Goal: Register for event/course: Sign up to attend an event or enroll in a course

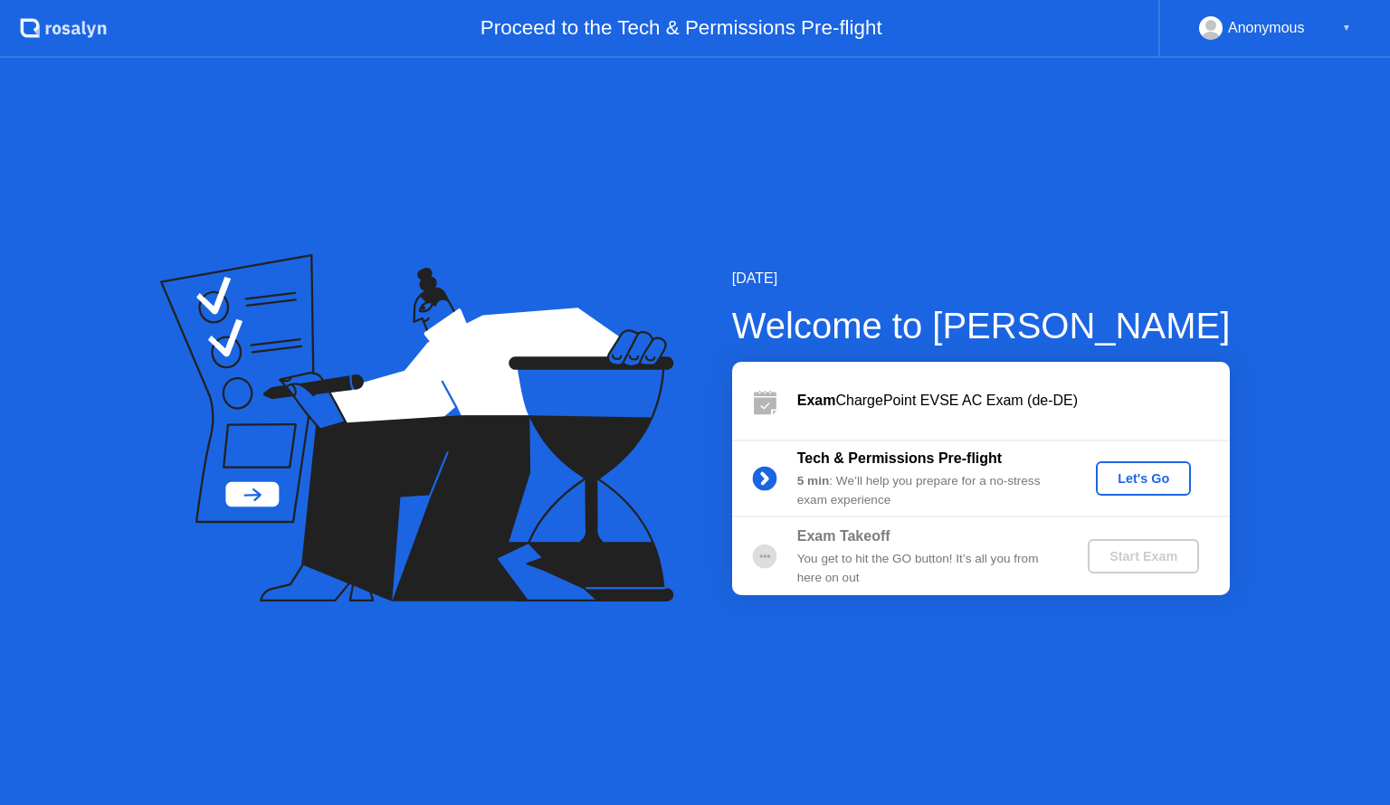
click at [1143, 478] on div "Let's Go" at bounding box center [1143, 479] width 81 height 14
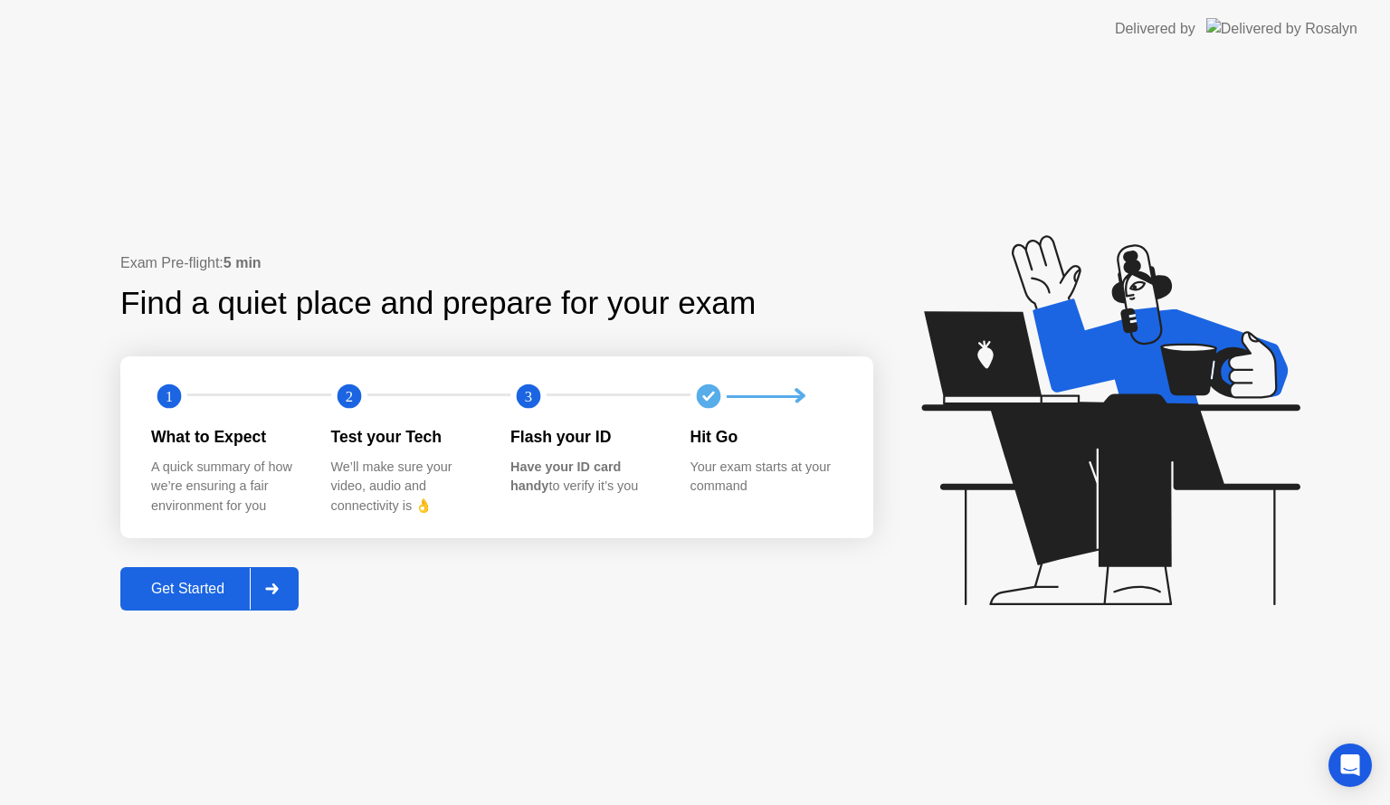
click at [210, 585] on div "Get Started" at bounding box center [188, 589] width 124 height 16
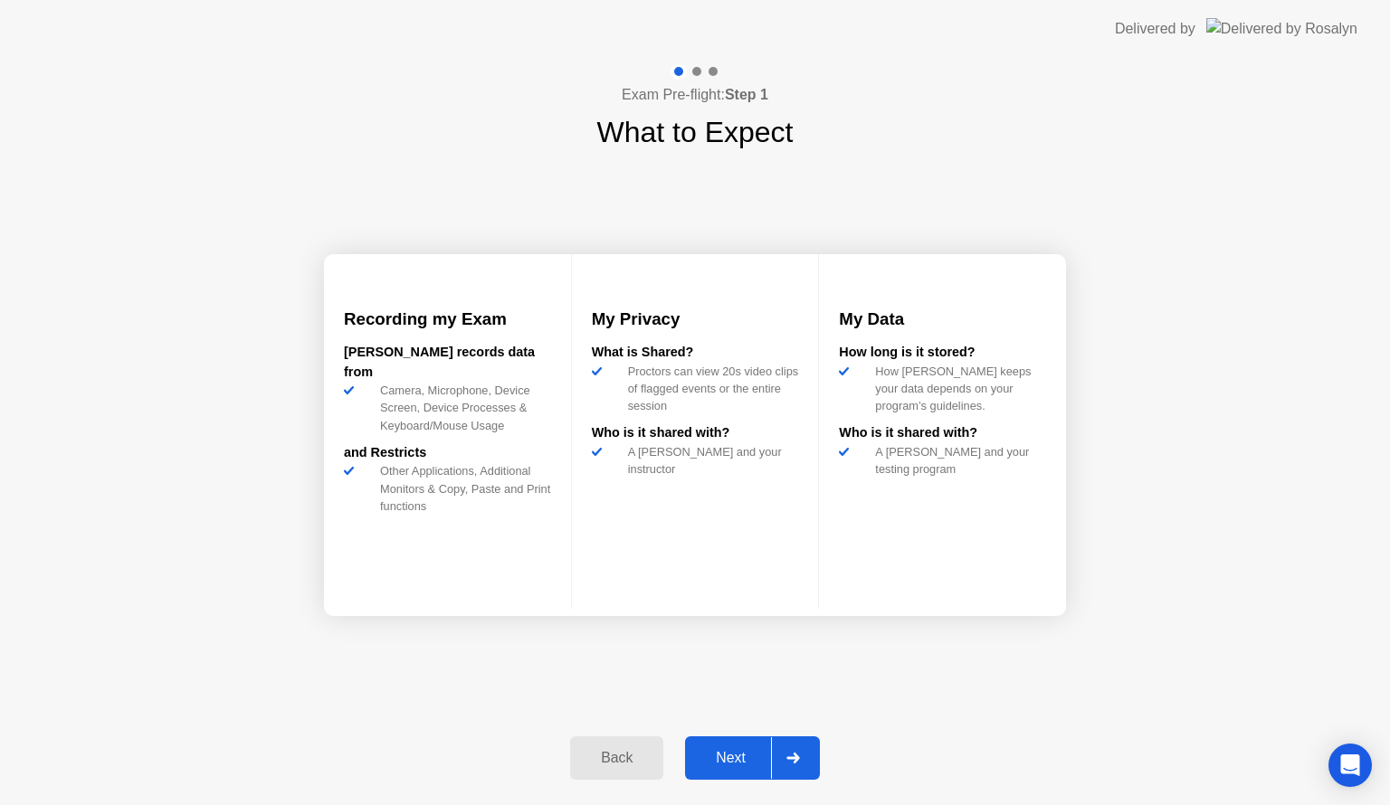
click at [757, 757] on div "Next" at bounding box center [731, 758] width 81 height 16
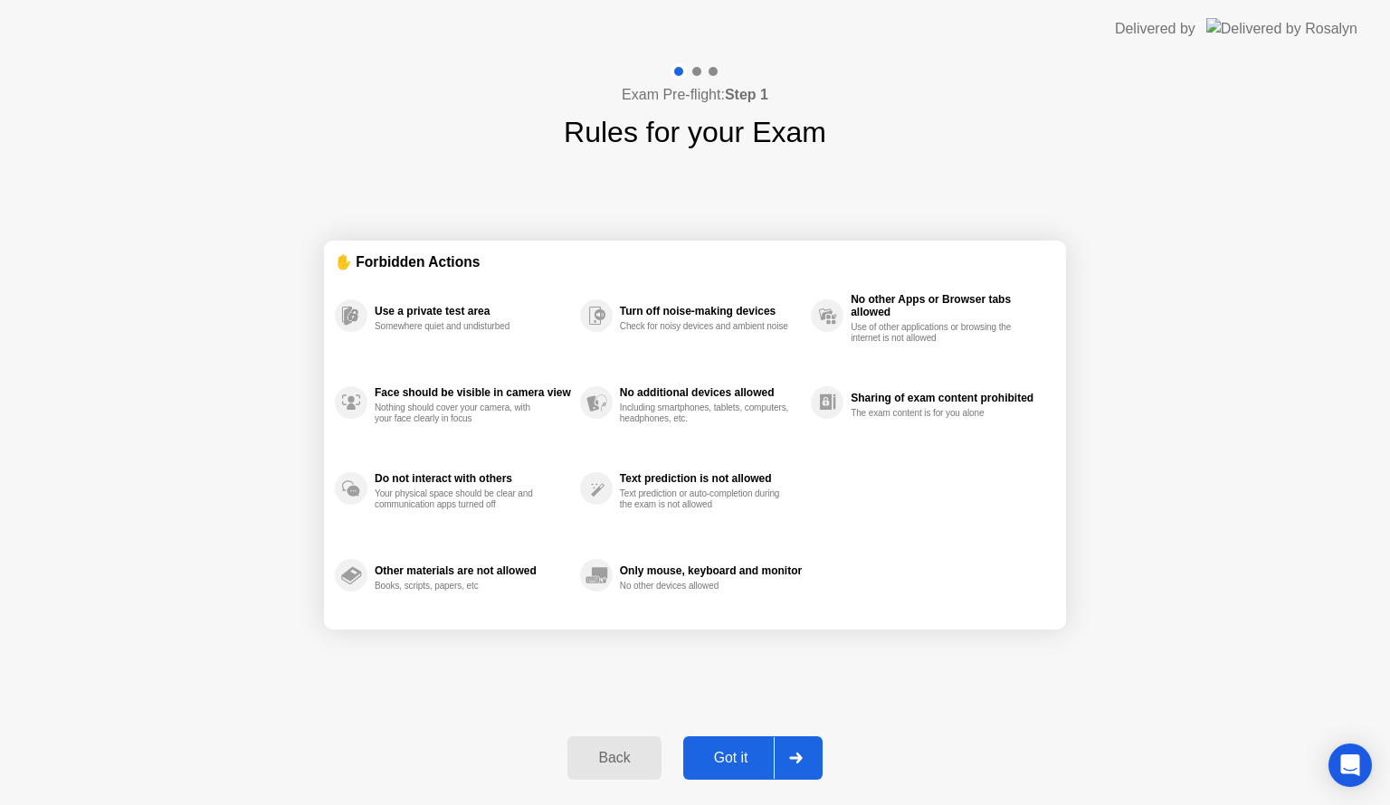
click at [757, 757] on div "Got it" at bounding box center [731, 758] width 85 height 16
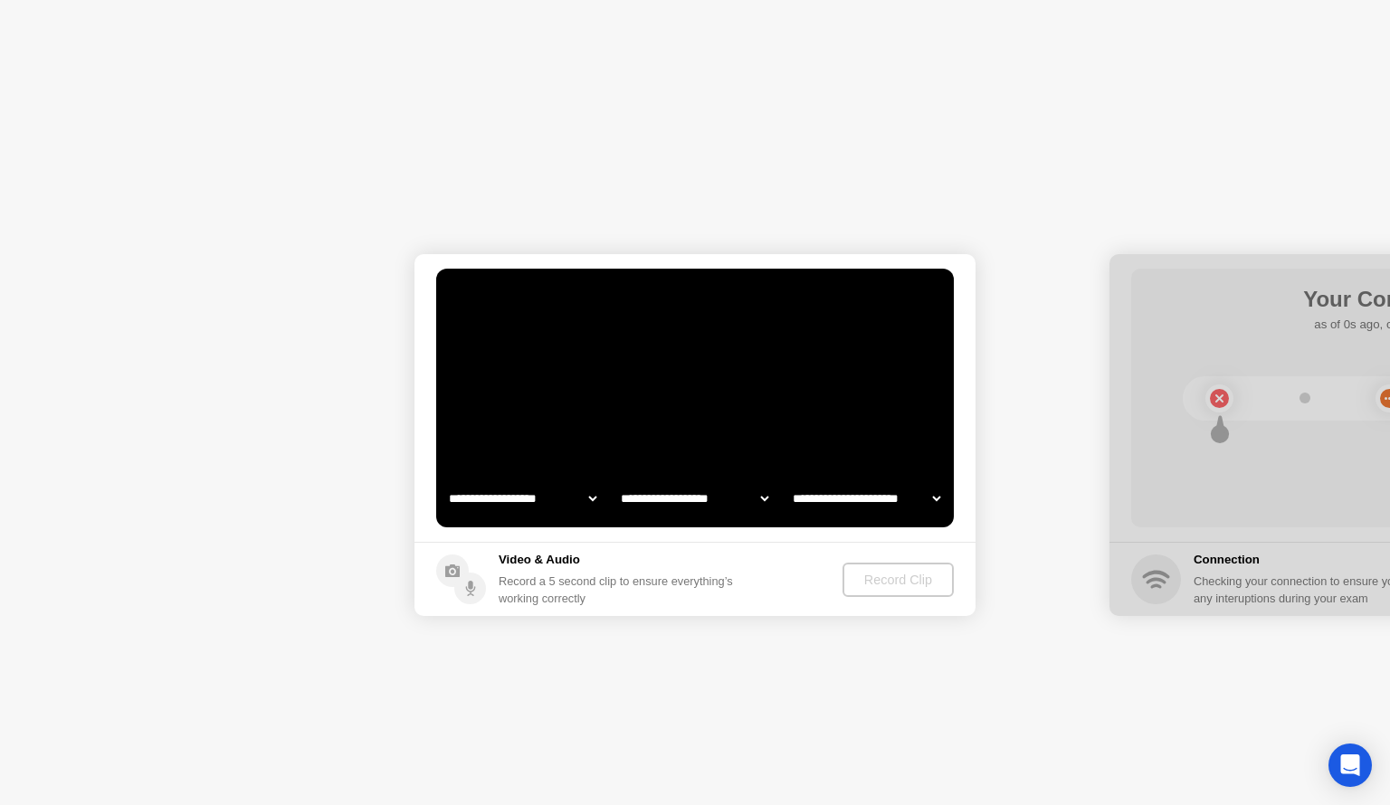
select select "**********"
select select "*******"
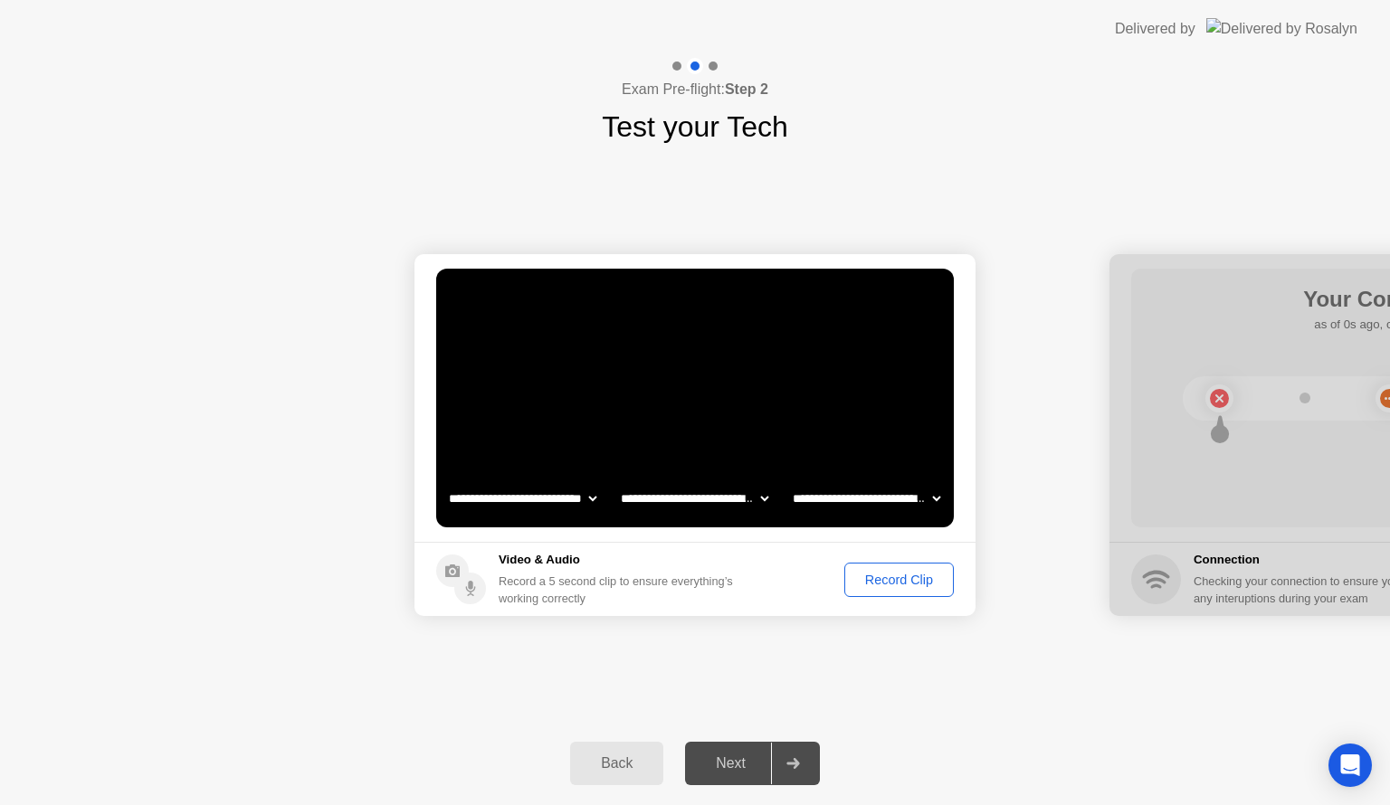
click at [927, 573] on div "Record Clip" at bounding box center [899, 580] width 97 height 14
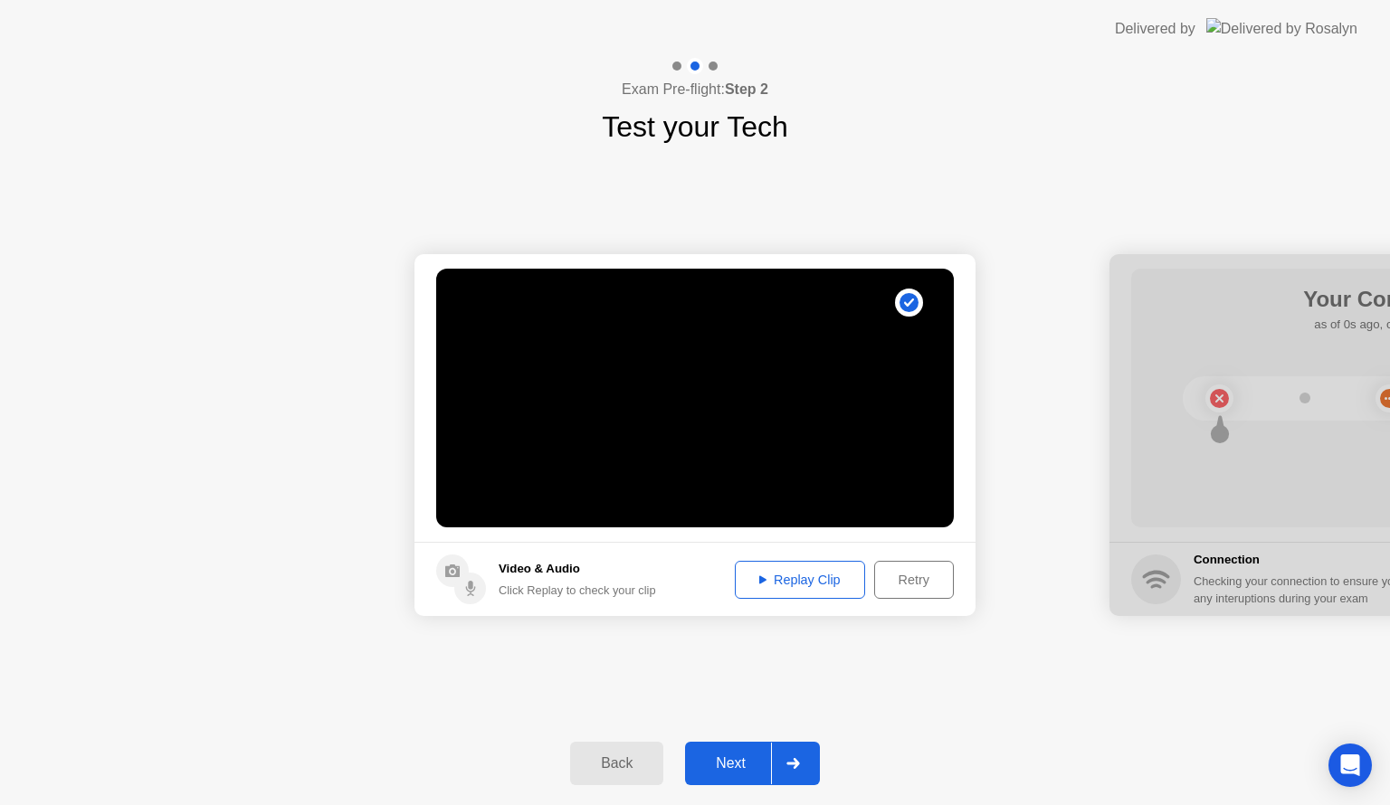
click at [729, 756] on div "Next" at bounding box center [731, 764] width 81 height 16
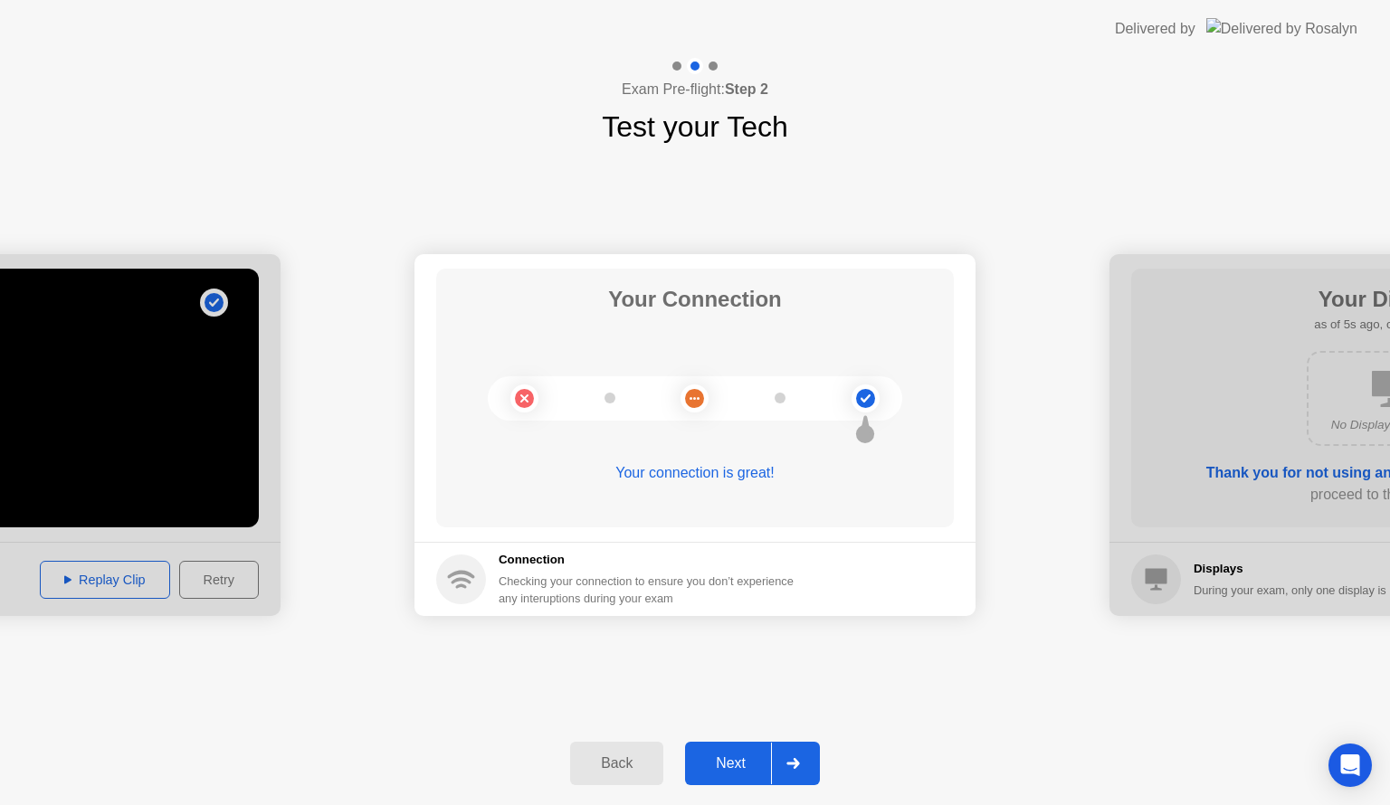
click at [739, 761] on div "Next" at bounding box center [731, 764] width 81 height 16
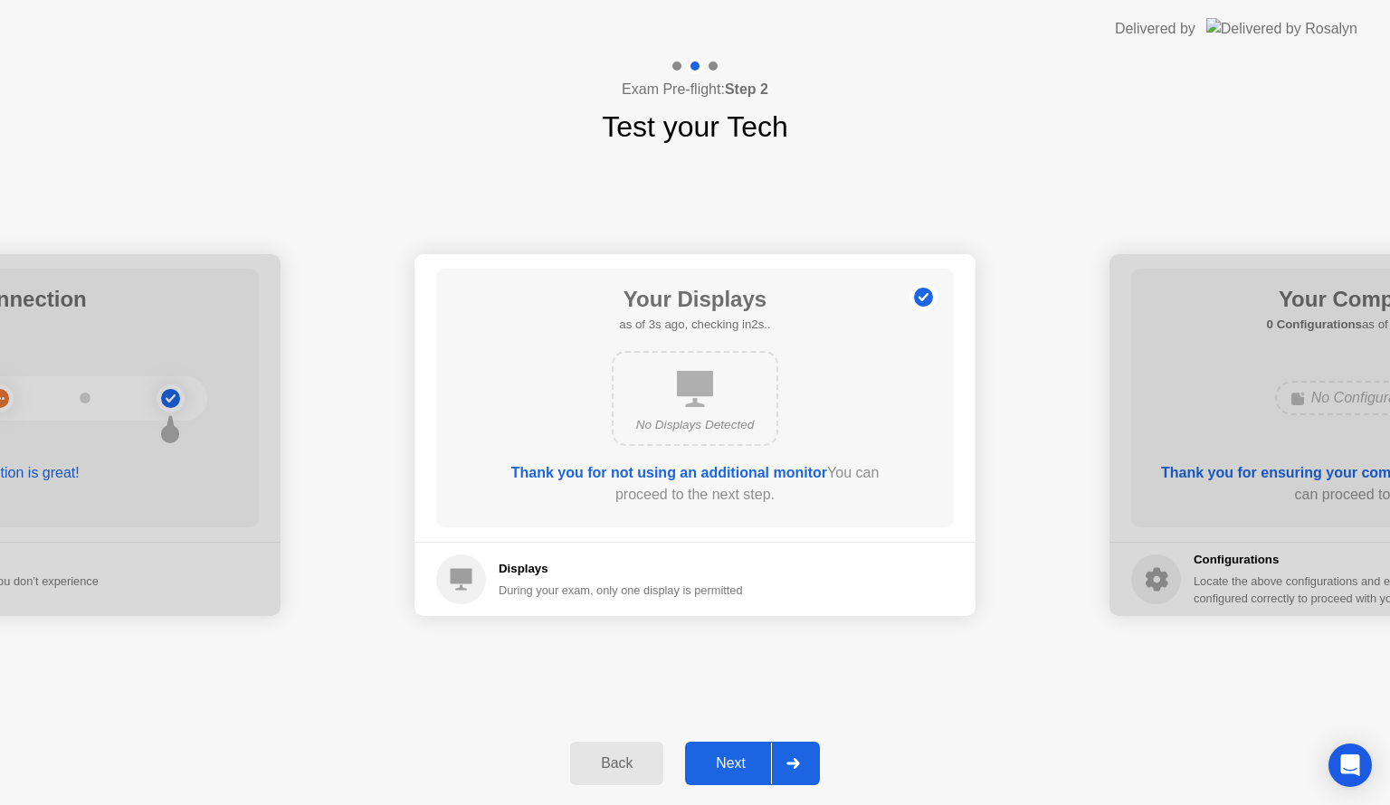
click at [735, 768] on div "Next" at bounding box center [731, 764] width 81 height 16
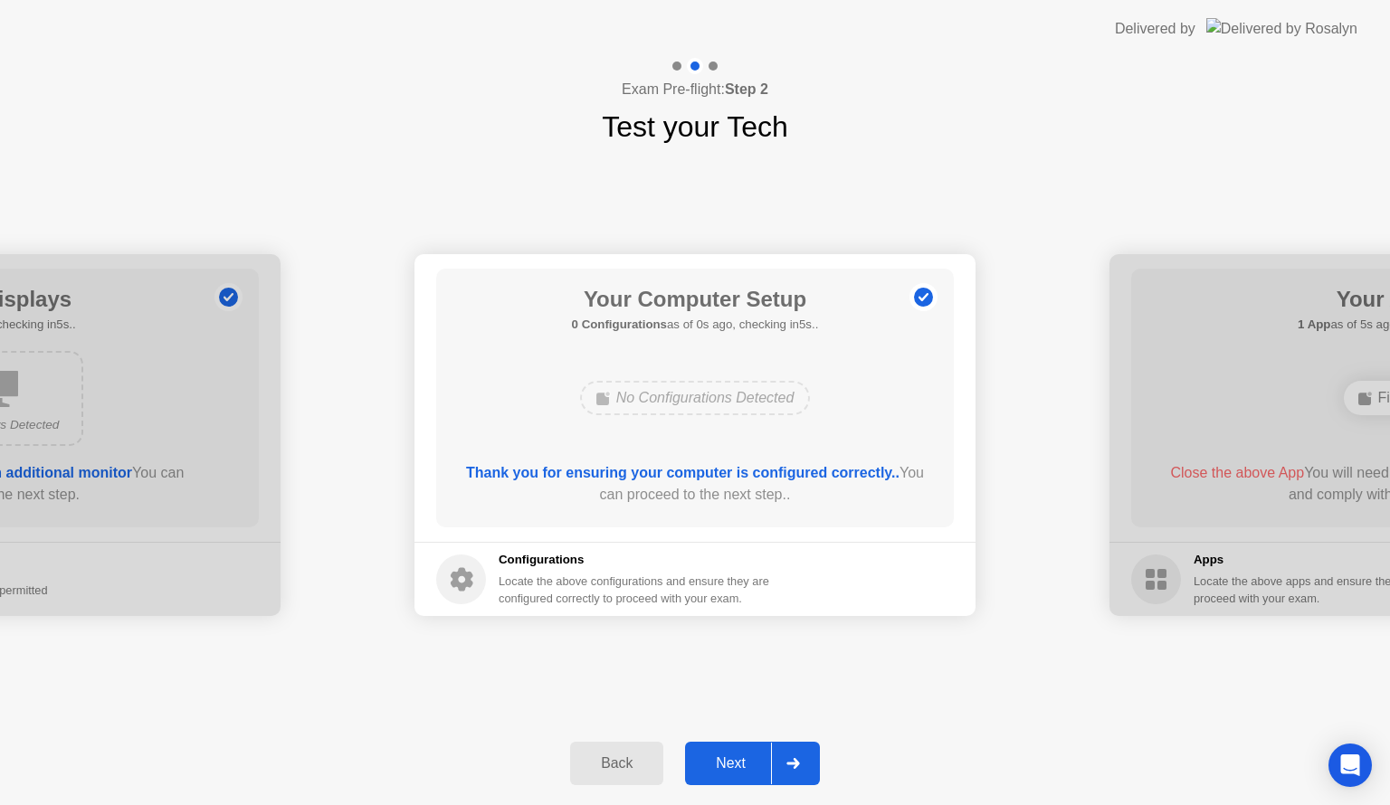
click at [744, 759] on div "Next" at bounding box center [731, 764] width 81 height 16
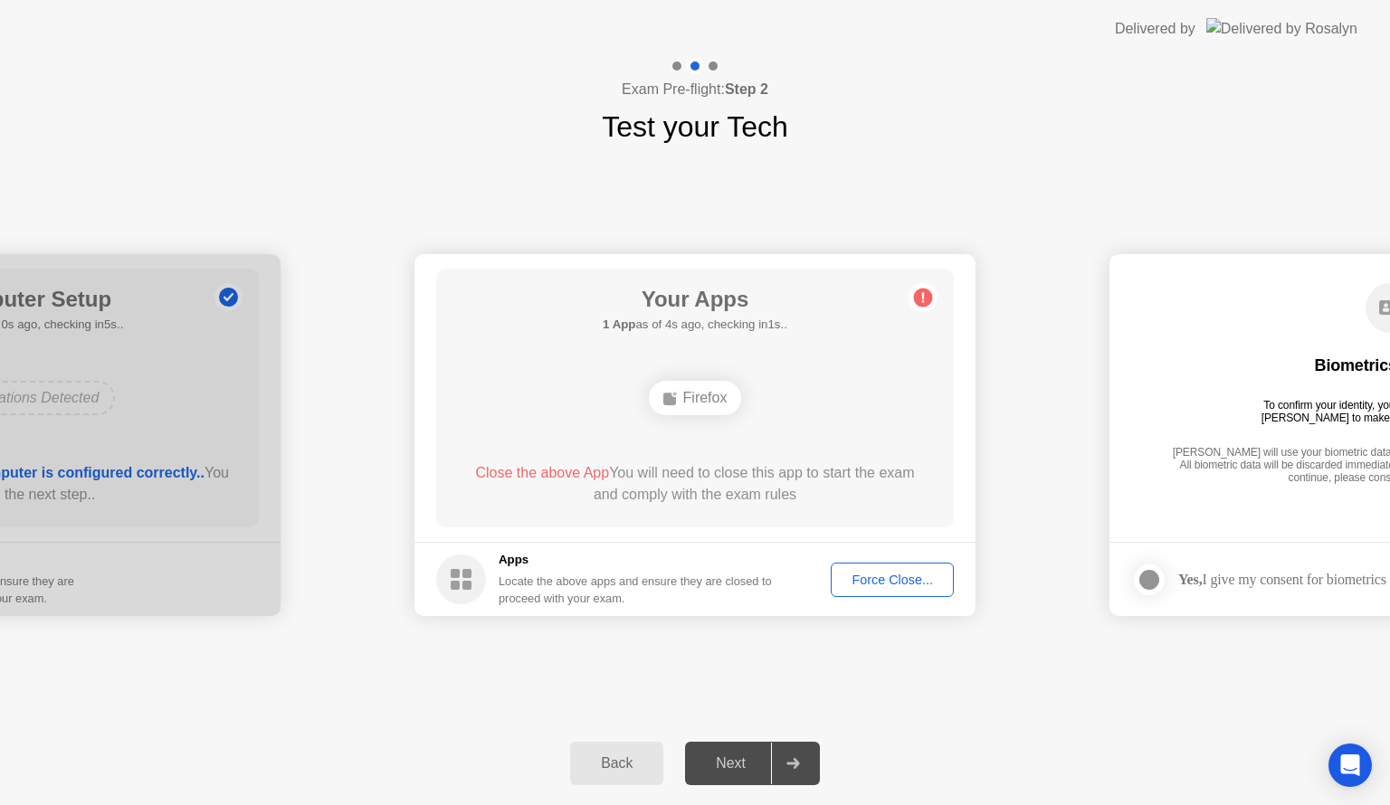
click at [878, 574] on div "Force Close..." at bounding box center [892, 580] width 110 height 14
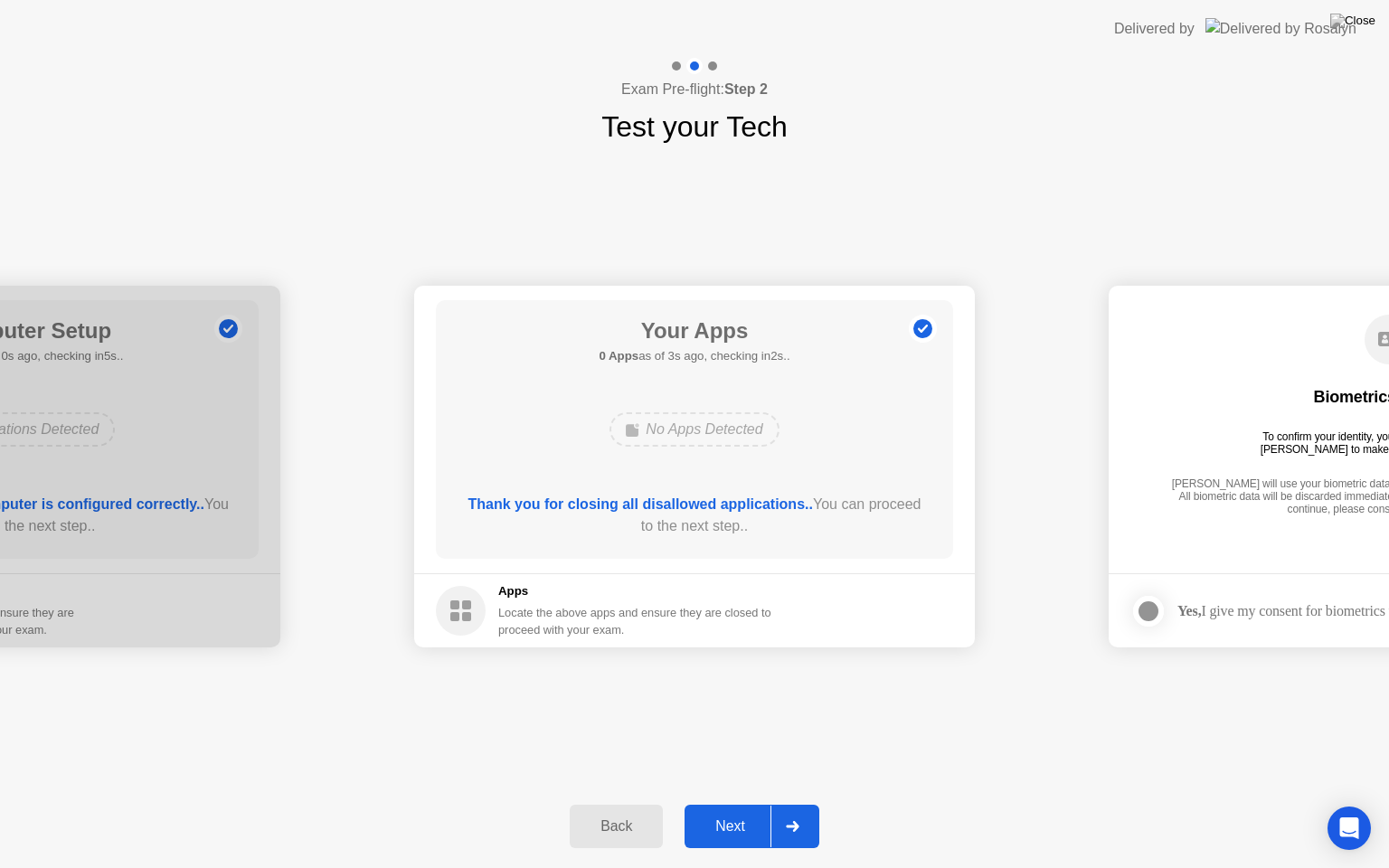
click at [734, 804] on div "Next" at bounding box center [730, 826] width 81 height 16
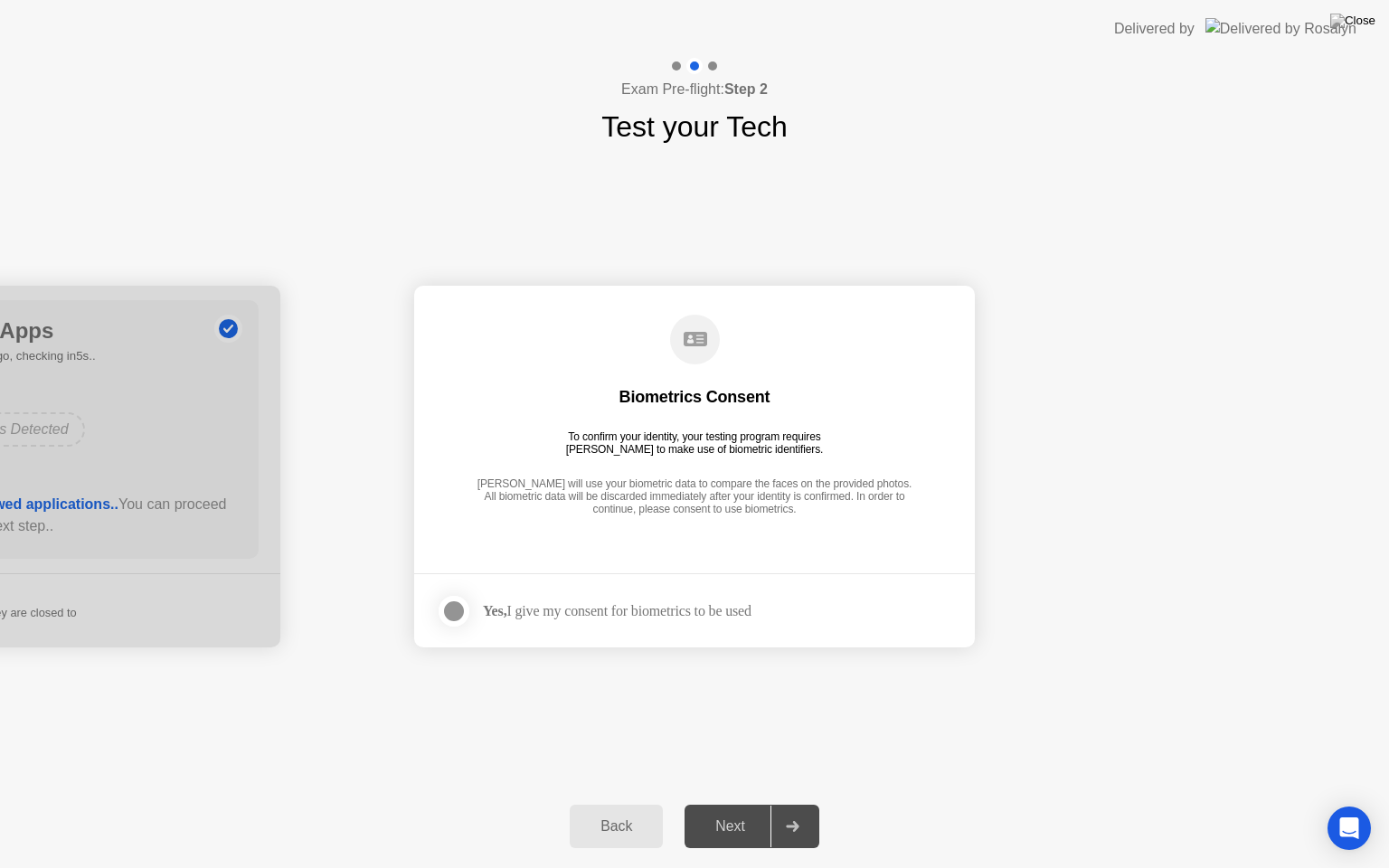
click at [454, 611] on div at bounding box center [454, 611] width 22 height 22
click at [739, 804] on div "Next" at bounding box center [730, 826] width 81 height 16
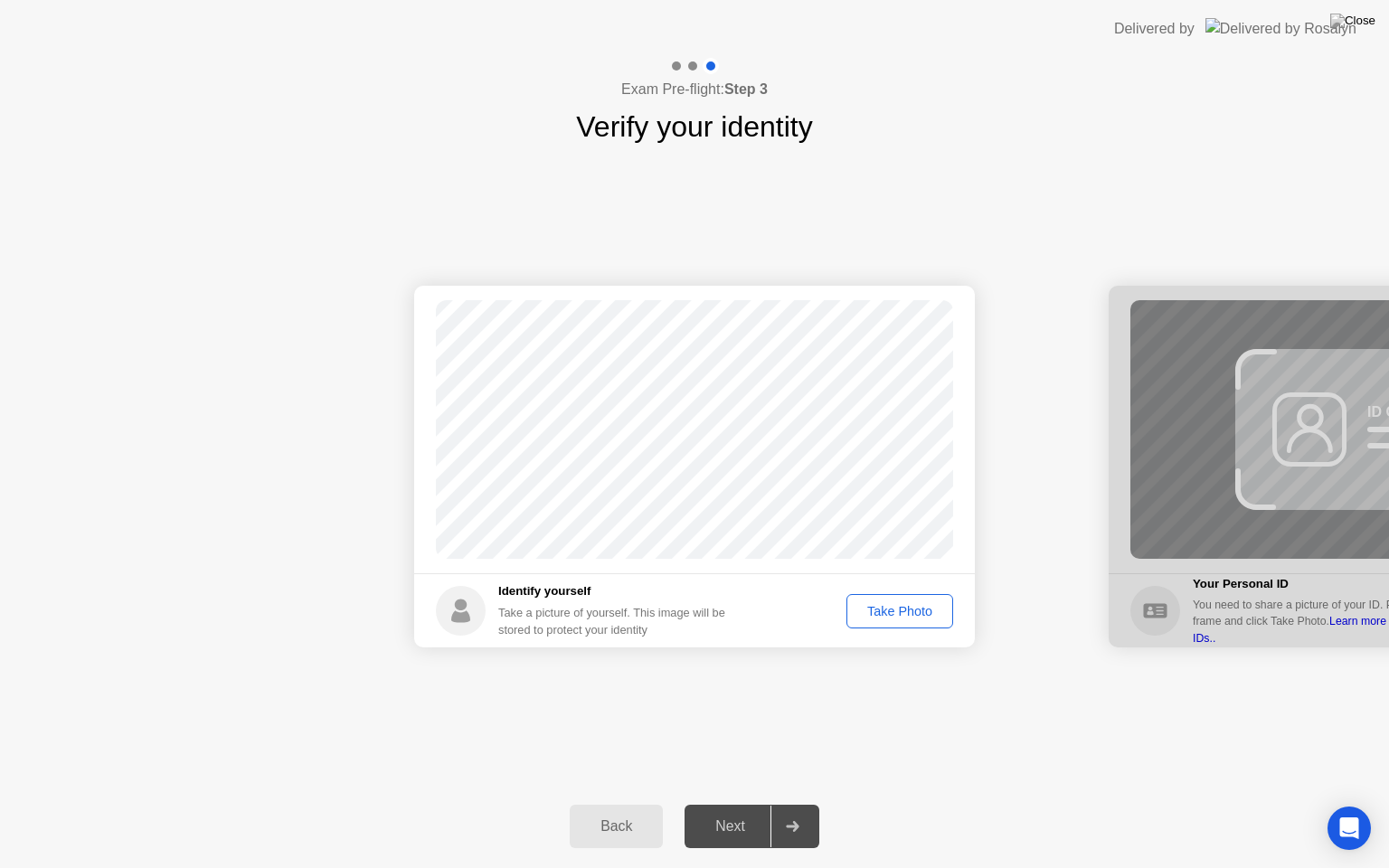
click at [900, 607] on div "Take Photo" at bounding box center [899, 611] width 94 height 14
click at [733, 804] on div "Next" at bounding box center [730, 826] width 81 height 16
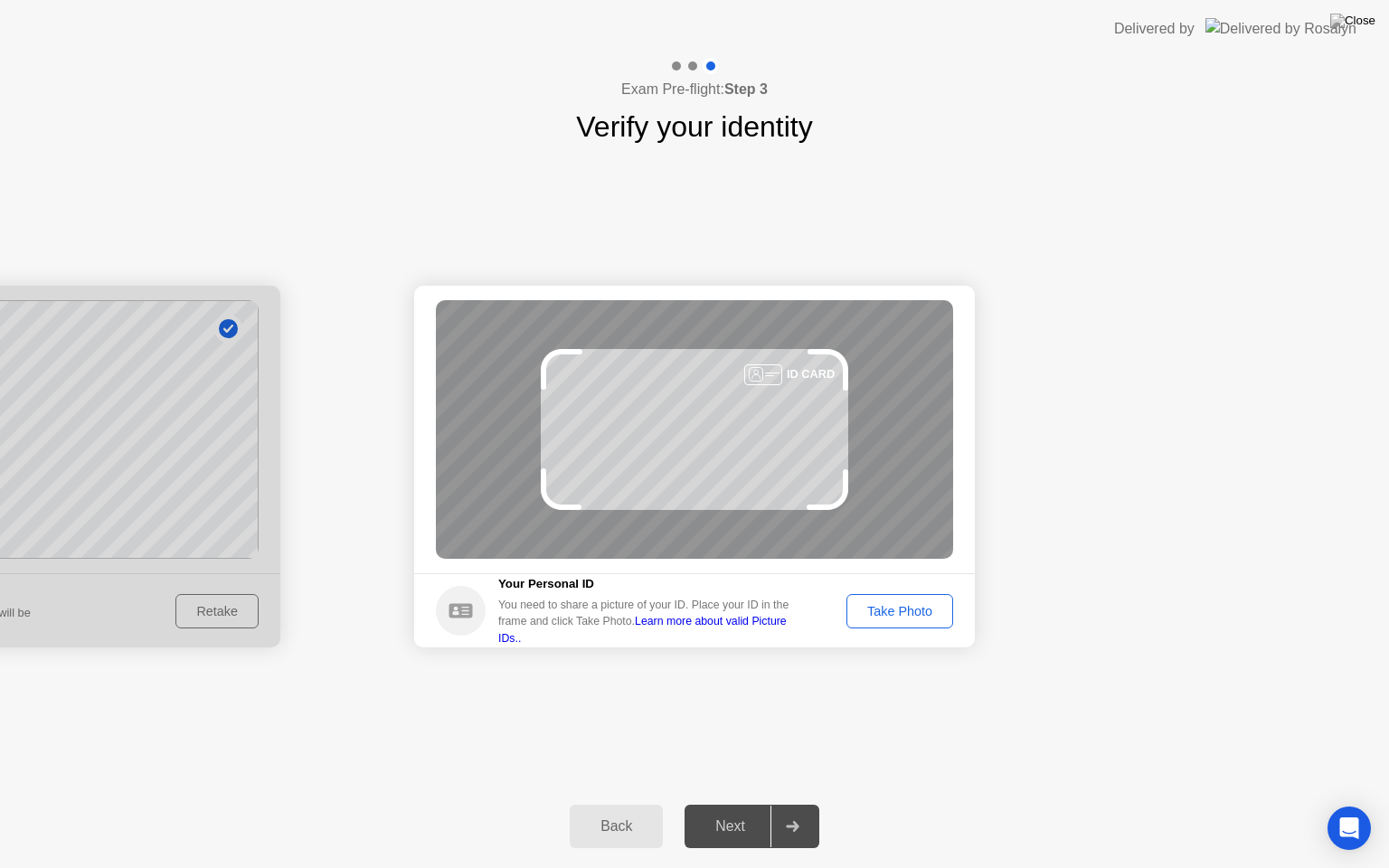
click at [904, 614] on div "Take Photo" at bounding box center [899, 611] width 94 height 14
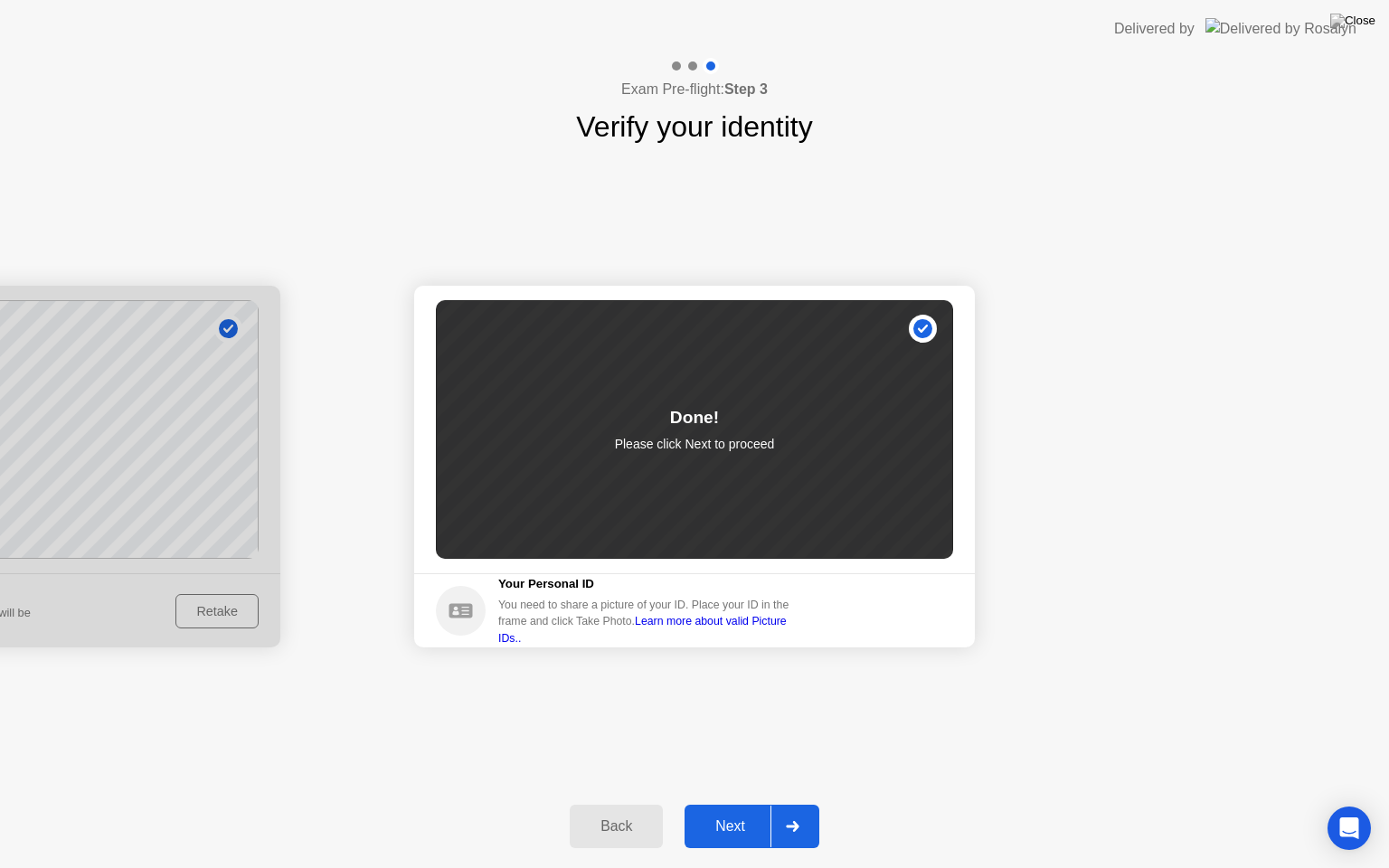
click at [728, 804] on div "Next" at bounding box center [730, 826] width 81 height 16
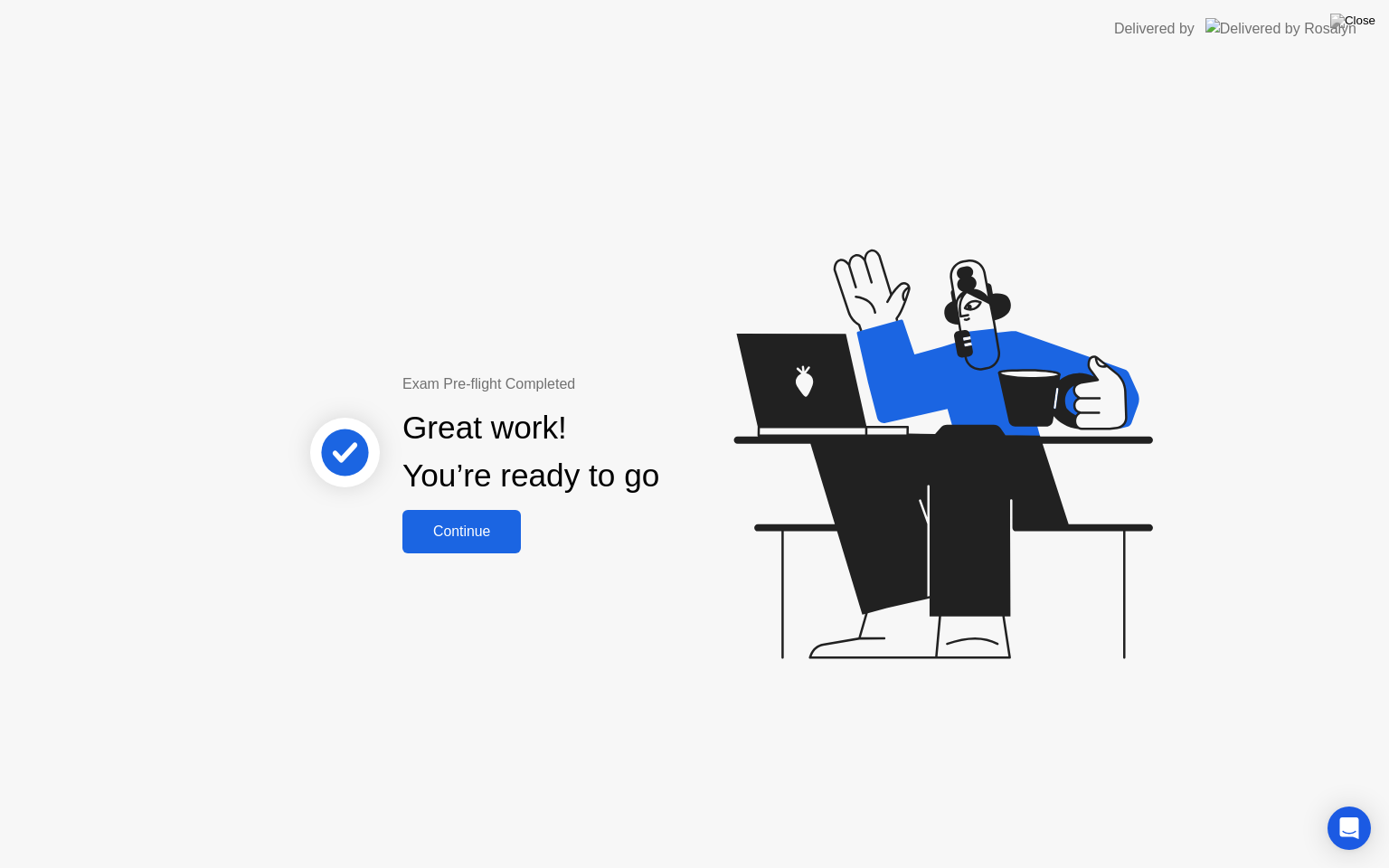
click at [463, 528] on div "Continue" at bounding box center [462, 531] width 108 height 16
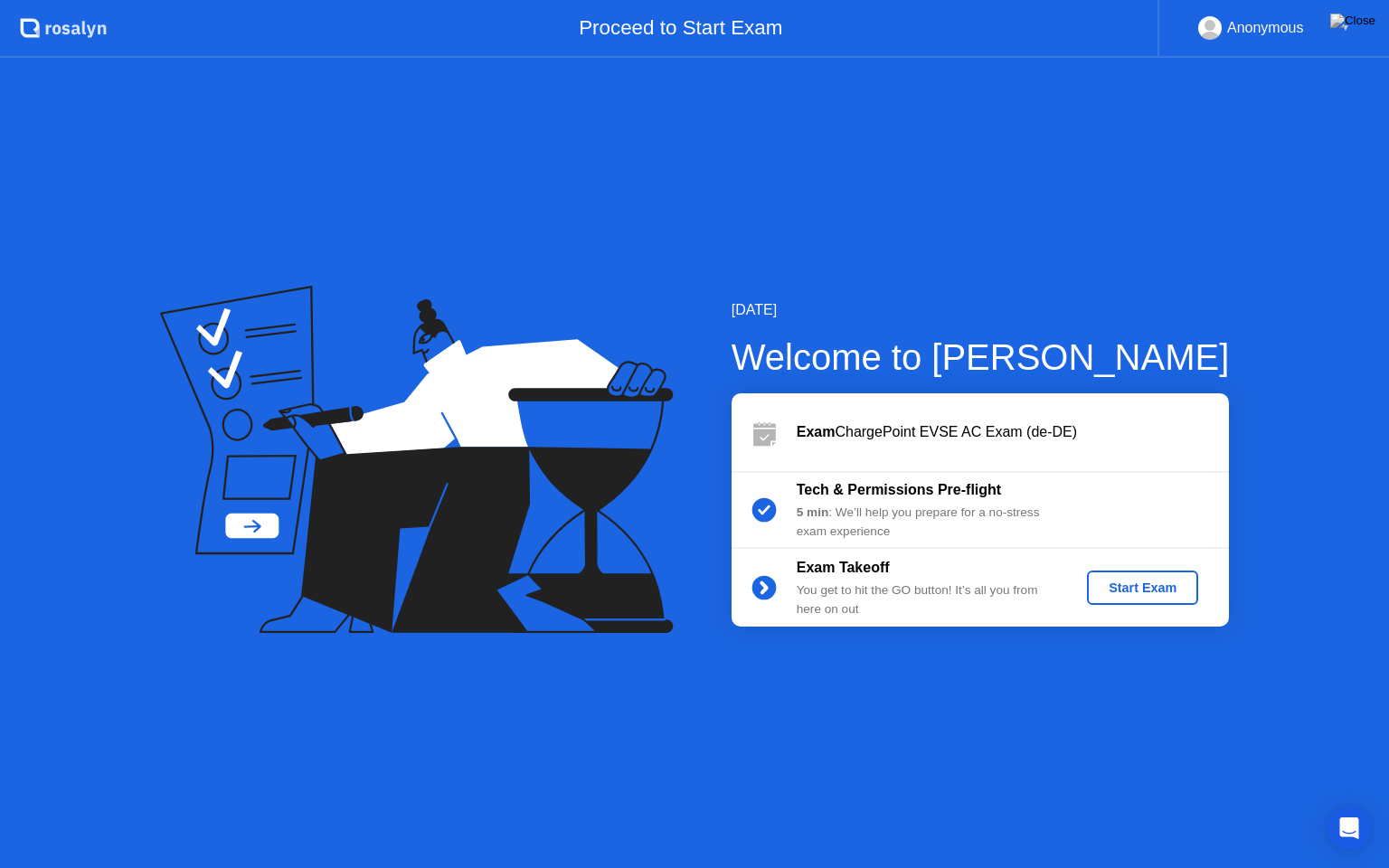
click at [1150, 587] on div "Start Exam" at bounding box center [1142, 587] width 97 height 14
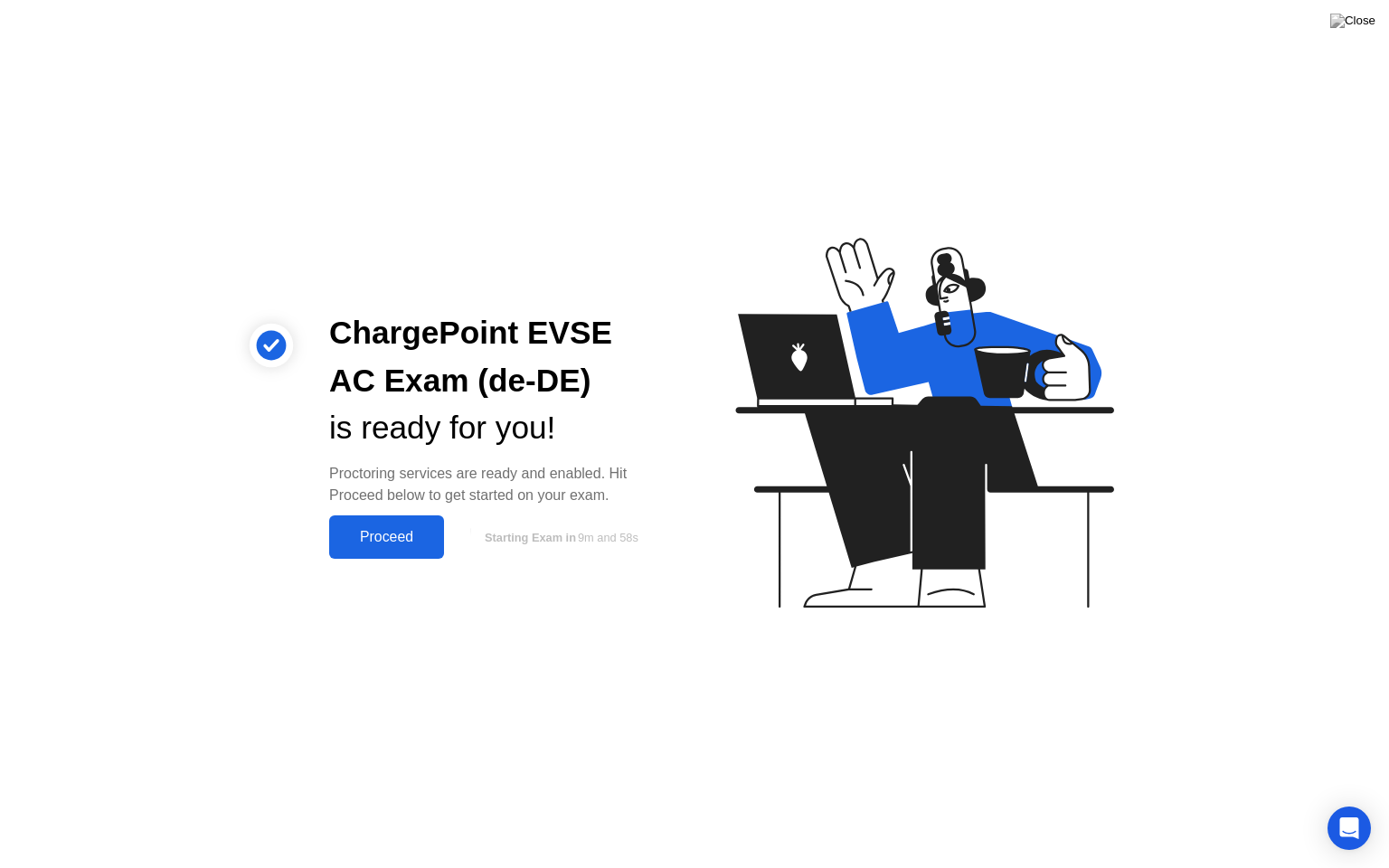
click at [406, 537] on div "Proceed" at bounding box center [387, 536] width 104 height 16
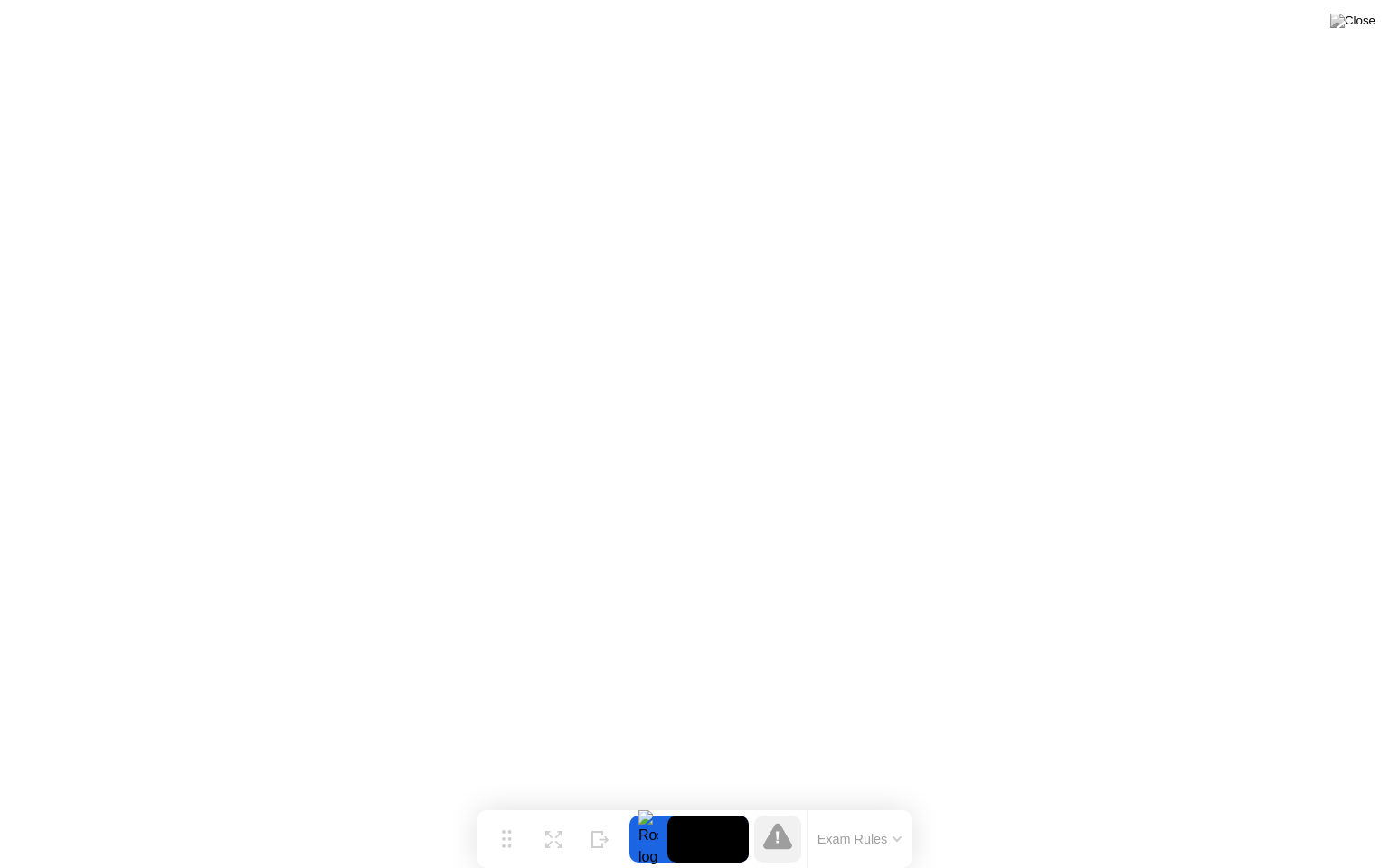
click at [871, 804] on button "Exam Rules" at bounding box center [860, 839] width 96 height 16
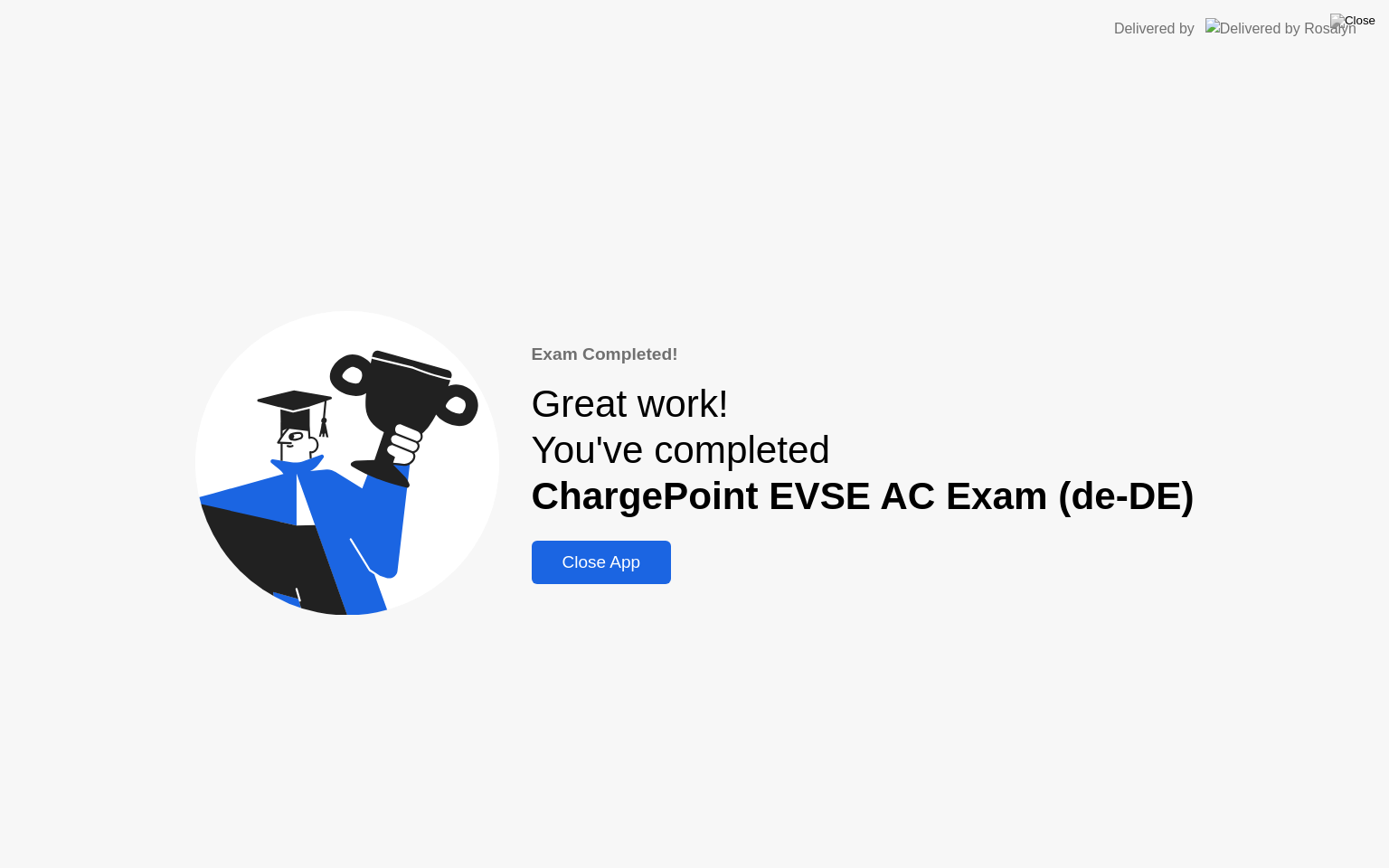
click at [623, 564] on div "Close App" at bounding box center [602, 562] width 129 height 20
